Goal: Information Seeking & Learning: Check status

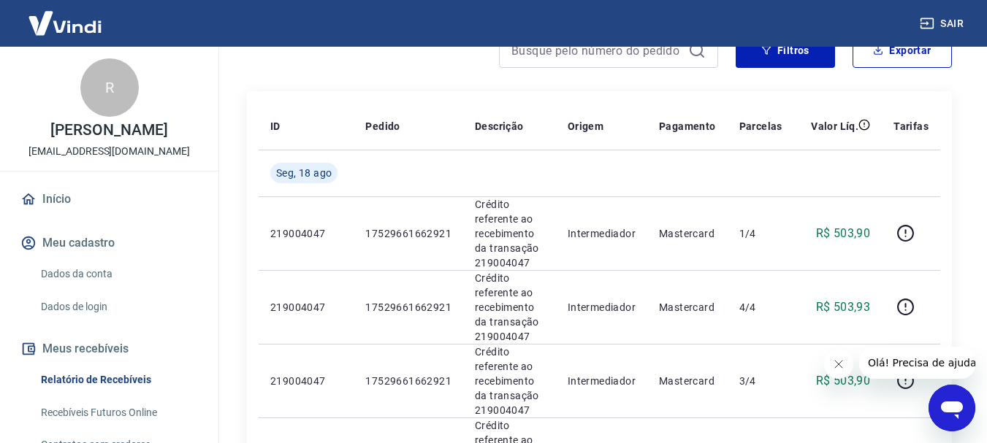
scroll to position [146, 0]
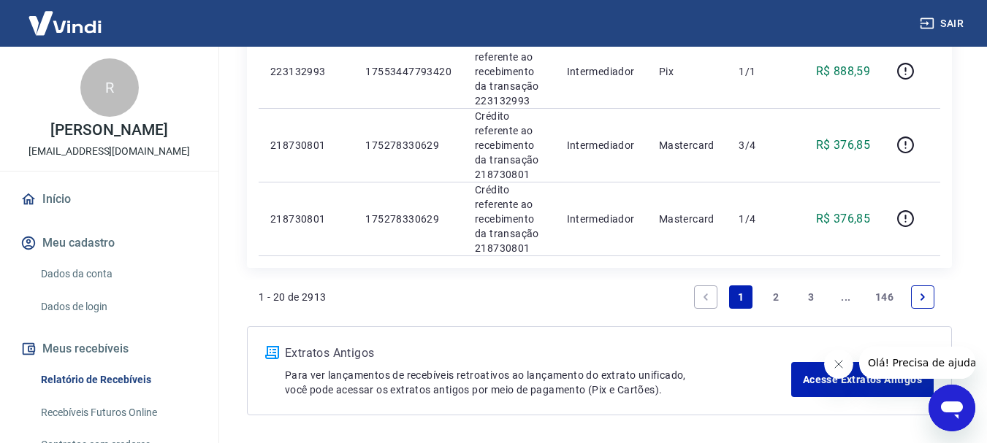
scroll to position [1711, 0]
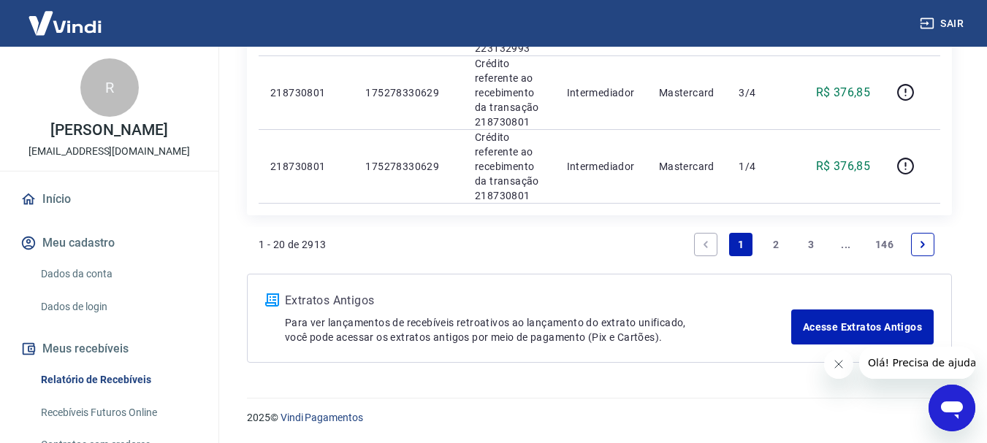
click at [771, 243] on link "2" at bounding box center [775, 244] width 23 height 23
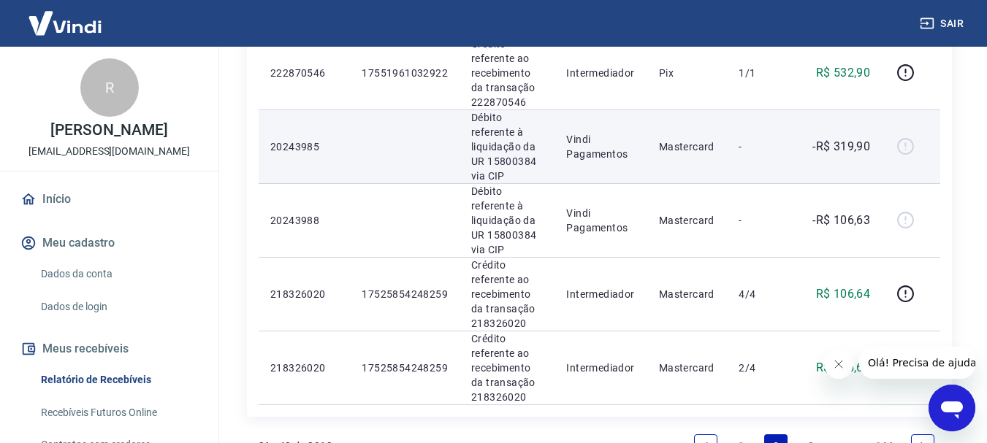
scroll to position [1607, 0]
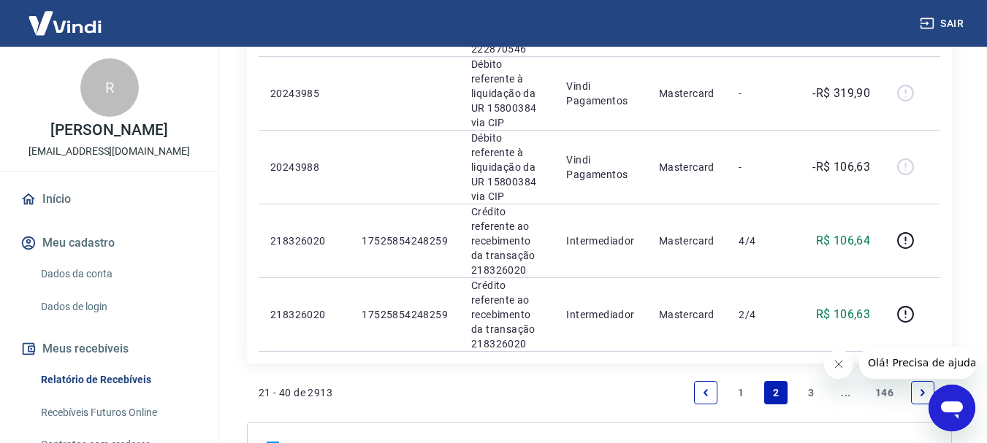
click at [739, 381] on link "1" at bounding box center [740, 392] width 23 height 23
